Goal: Check status: Check status

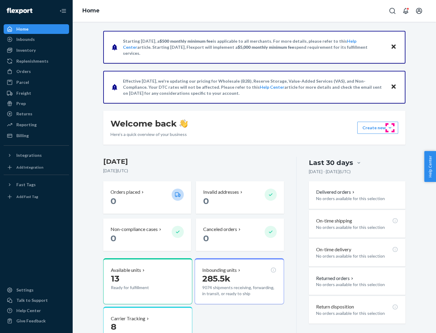
click at [390, 128] on button "Create new Create new inbound Create new order Create new product" at bounding box center [378, 128] width 41 height 12
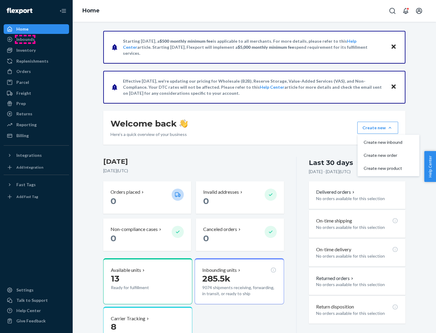
click at [25, 39] on div "Inbounds" at bounding box center [25, 39] width 18 height 6
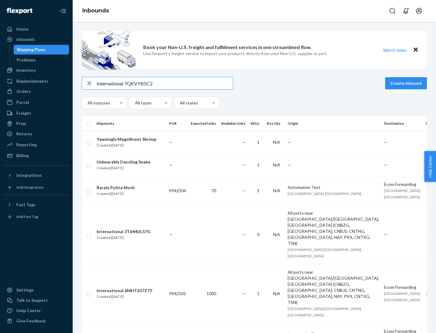
type input "International 7QKVYB5C29"
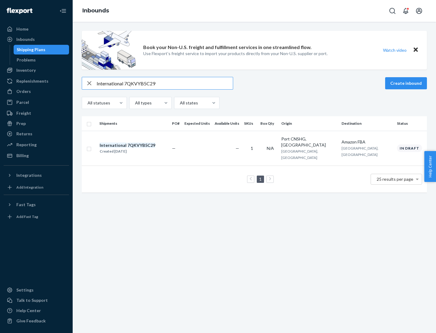
click at [138, 149] on div "Created [DATE]" at bounding box center [128, 152] width 56 height 6
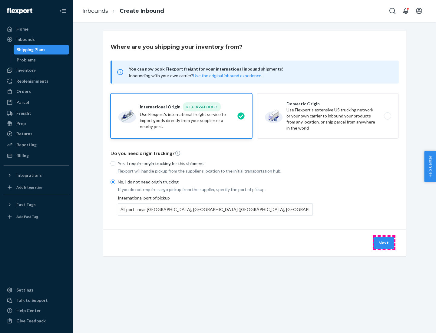
click at [384, 243] on button "Next" at bounding box center [384, 243] width 21 height 12
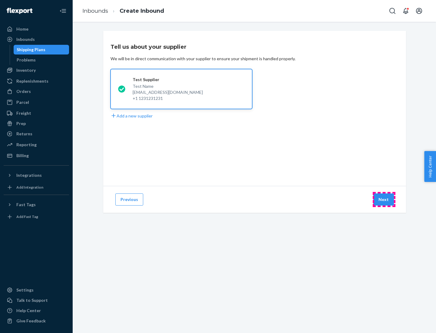
click at [384, 200] on button "Next" at bounding box center [384, 200] width 21 height 12
